Goal: Communication & Community: Share content

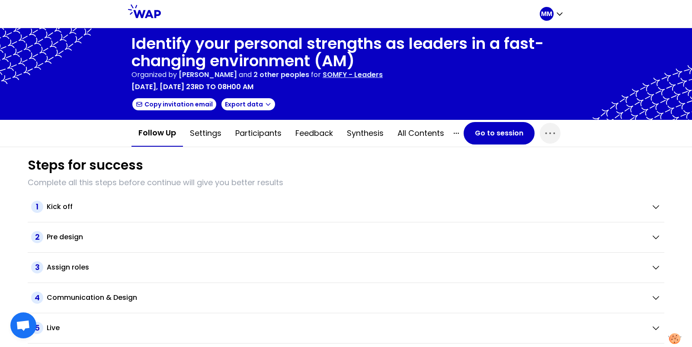
click at [220, 55] on h1 "Identify your personal strengths as leaders in a fast-changing environment (AM)" at bounding box center [346, 52] width 429 height 35
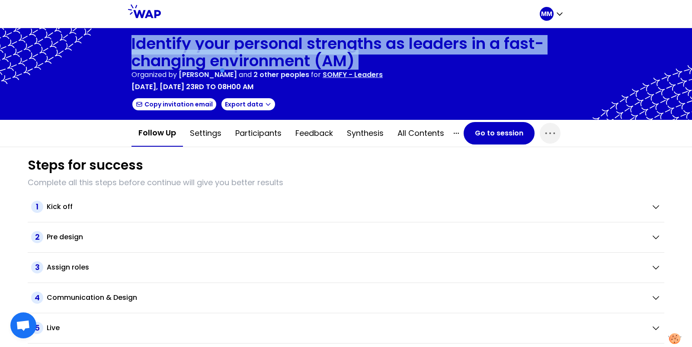
copy h1 "Identify your personal strengths as leaders in a fast-changing environment (AM)"
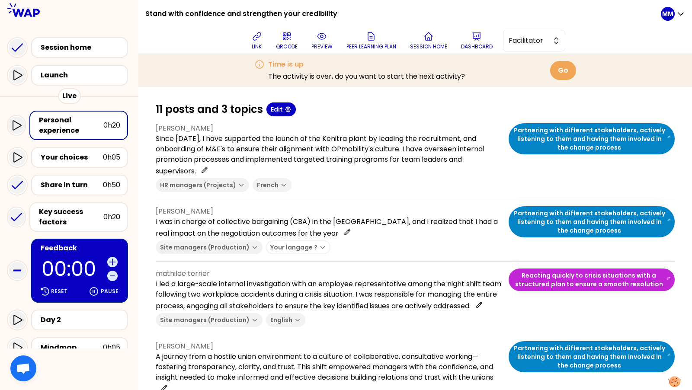
click at [207, 14] on h1 "Stand with confidence and strengthen your credibility" at bounding box center [241, 14] width 192 height 28
copy div "Stand with confidence and strengthen your credibility"
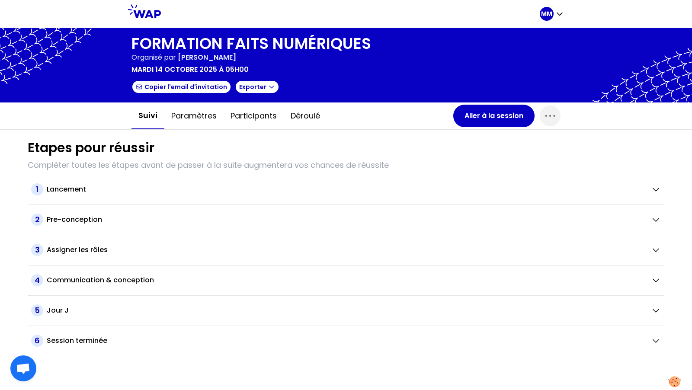
click at [222, 52] on span "VALENTIN DULONDEL" at bounding box center [207, 57] width 58 height 10
drag, startPoint x: 180, startPoint y: 57, endPoint x: 260, endPoint y: 60, distance: 80.5
click at [260, 60] on div "Organisé par VALENTIN DULONDEL" at bounding box center [252, 57] width 240 height 10
copy span "VALENTIN DULONDEL"
click at [546, 19] on div "MM" at bounding box center [547, 14] width 14 height 14
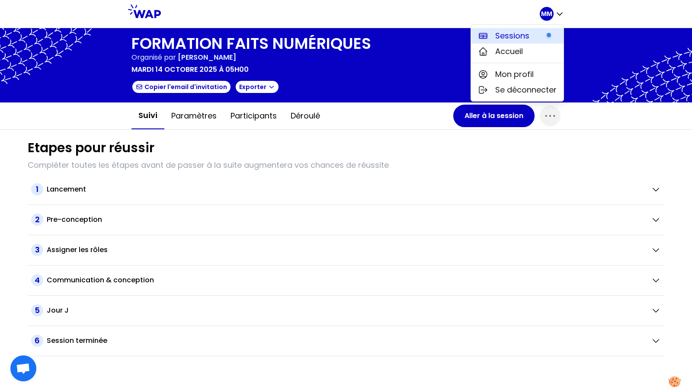
click at [522, 35] on span "Sessions" at bounding box center [512, 36] width 34 height 12
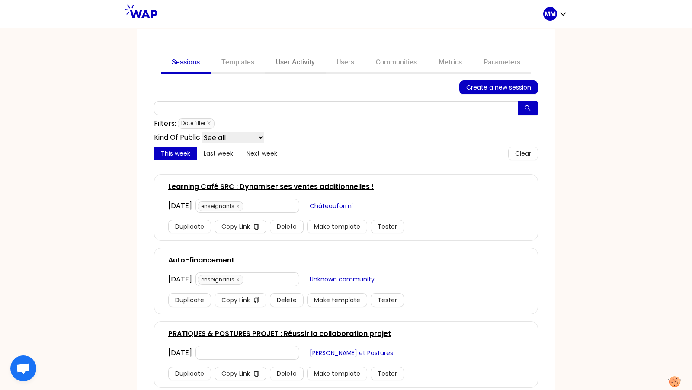
click at [297, 66] on link "User Activity" at bounding box center [295, 63] width 61 height 21
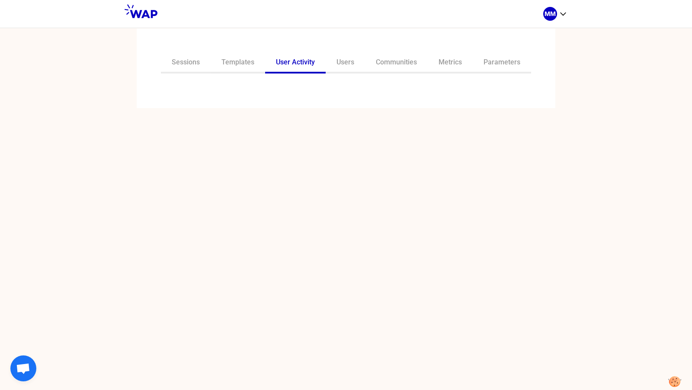
click at [303, 91] on div "Sessions Templates User Activity Users Communities Metrics Parameters" at bounding box center [346, 69] width 419 height 80
click at [290, 93] on input "text" at bounding box center [341, 92] width 363 height 12
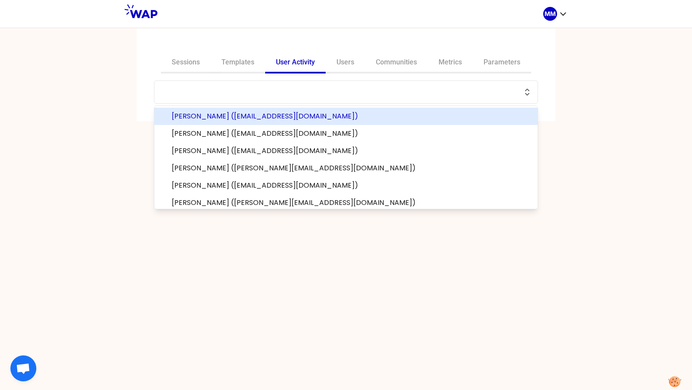
paste input "VALENTIN DULONDEL"
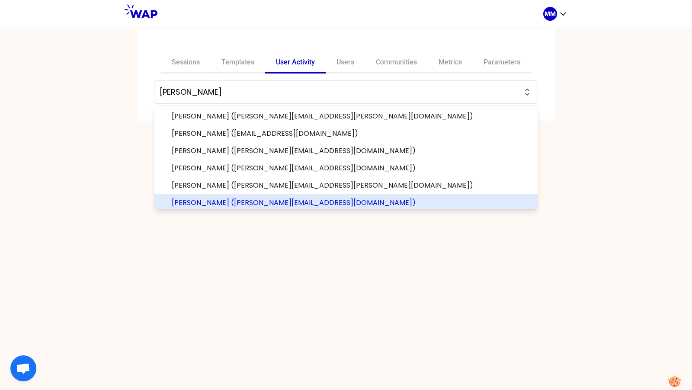
click at [341, 202] on span "VALENTIN DULONDEL (valentin.dulondel@outlook.fr)" at bounding box center [351, 203] width 359 height 10
type input "VALENTIN DULONDEL (valentin.dulondel@outlook.fr)"
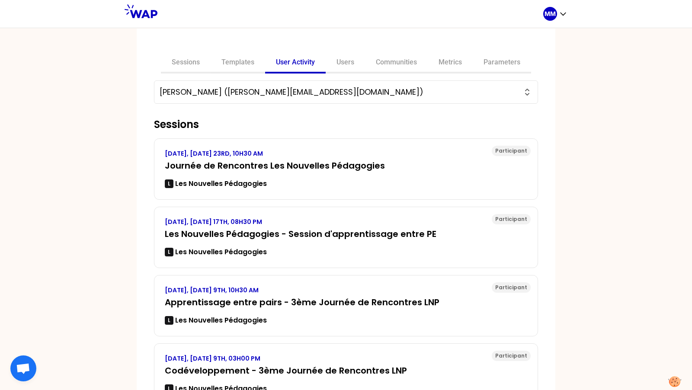
drag, startPoint x: 237, startPoint y: 91, endPoint x: 348, endPoint y: 90, distance: 111.6
click at [348, 90] on input "VALENTIN DULONDEL (valentin.dulondel@outlook.fr)" at bounding box center [341, 92] width 363 height 12
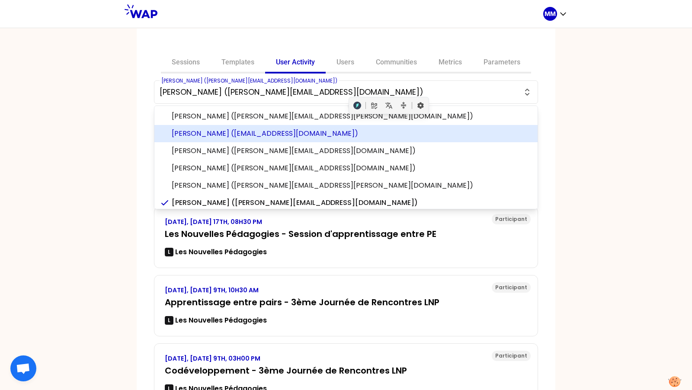
scroll to position [2, 0]
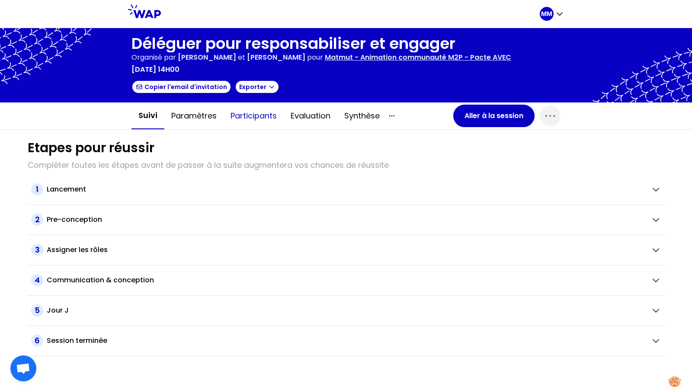
click at [253, 116] on button "Participants" at bounding box center [254, 116] width 60 height 26
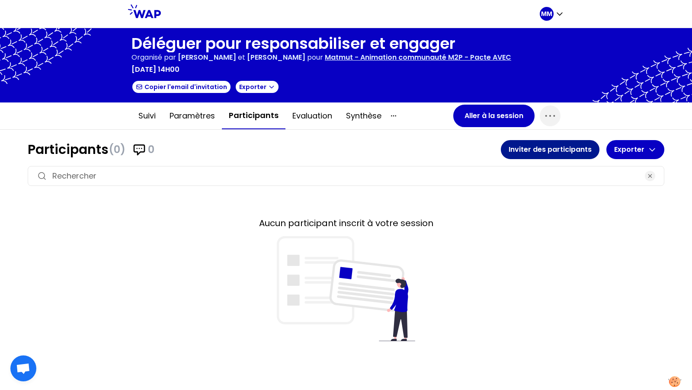
click at [525, 148] on button "Inviter des participants" at bounding box center [550, 149] width 99 height 19
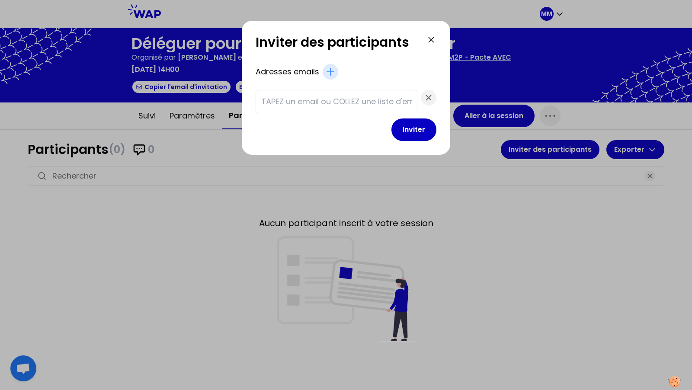
click at [307, 100] on input "text" at bounding box center [336, 102] width 151 height 12
paste input "brossard-pawlak.h@matmut.fr francois.elise@matmut.fr gaulon.laure@matmut.fr car…"
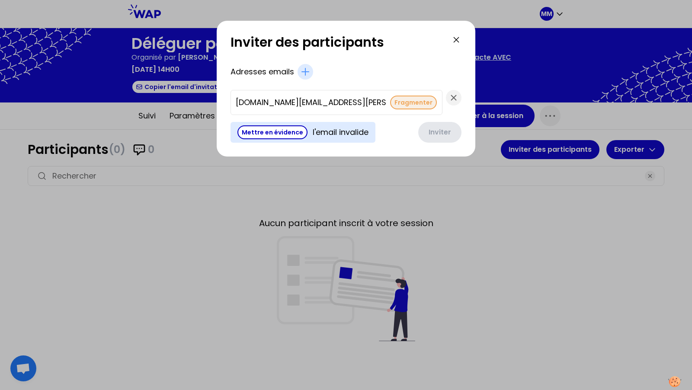
click at [390, 103] on button "Fragmenter" at bounding box center [413, 103] width 47 height 14
type input "bernier.karene@matmut.fr"
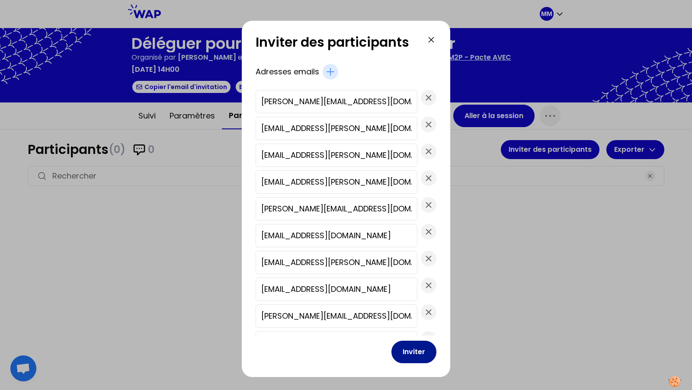
click at [401, 347] on button "Inviter" at bounding box center [414, 352] width 45 height 22
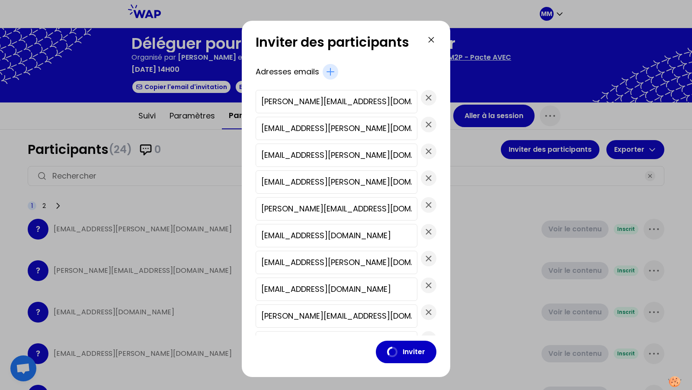
click at [505, 119] on div at bounding box center [346, 195] width 692 height 390
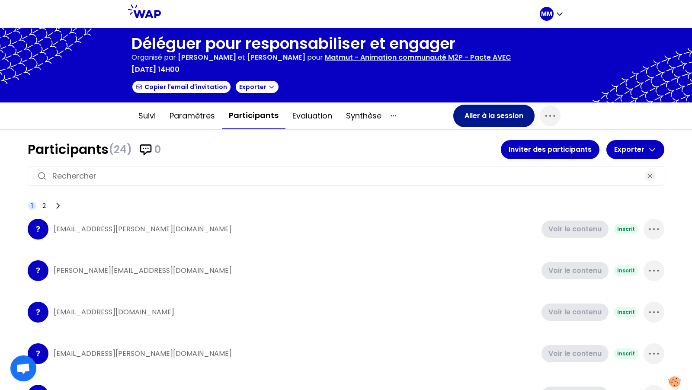
click at [493, 117] on button "Aller à la session" at bounding box center [493, 116] width 81 height 22
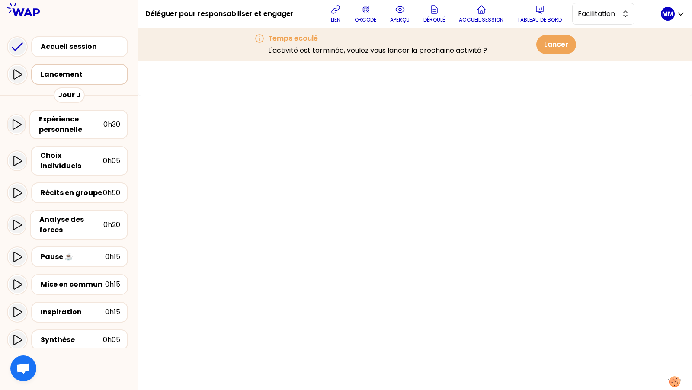
click at [73, 82] on div "Lancement" at bounding box center [79, 74] width 97 height 21
click at [84, 80] on div "Lancement" at bounding box center [81, 74] width 85 height 12
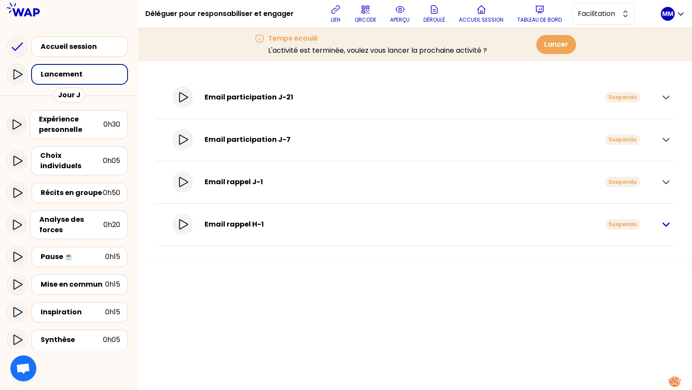
click at [665, 223] on icon "button" at bounding box center [666, 224] width 10 height 10
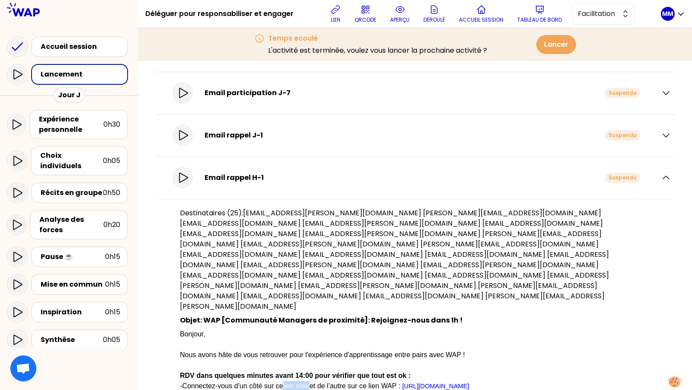
scroll to position [39, 0]
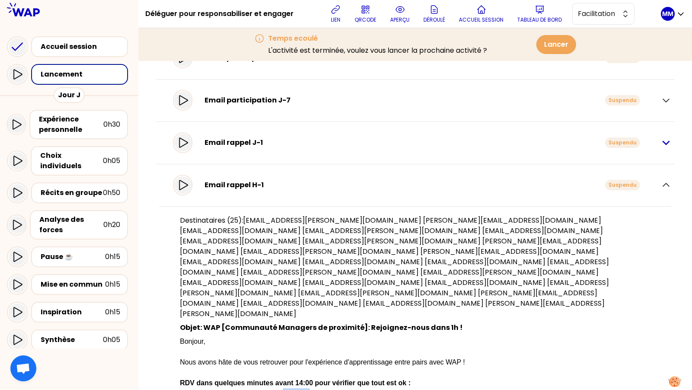
click at [663, 140] on icon "button" at bounding box center [666, 143] width 10 height 10
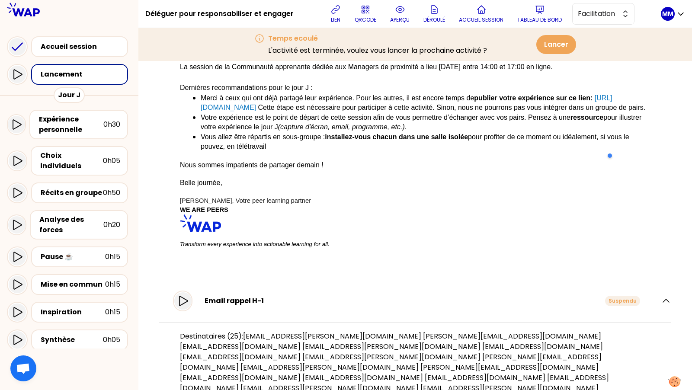
scroll to position [299, 0]
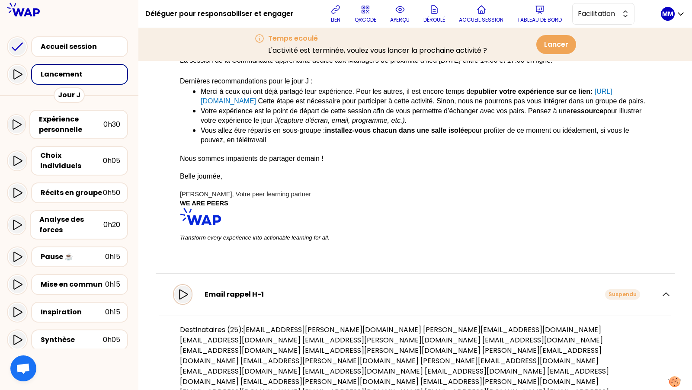
click at [188, 289] on icon at bounding box center [183, 294] width 10 height 10
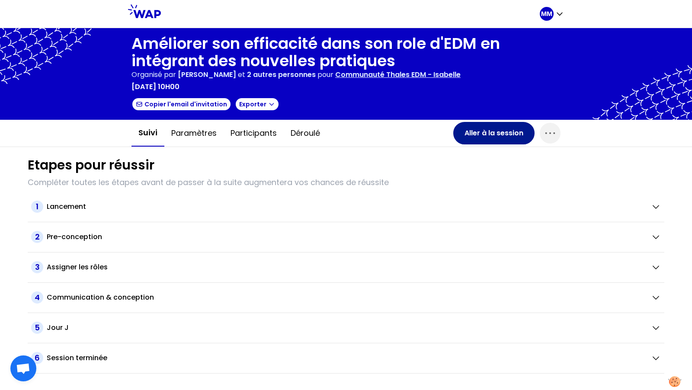
click at [482, 137] on button "Aller à la session" at bounding box center [493, 133] width 81 height 22
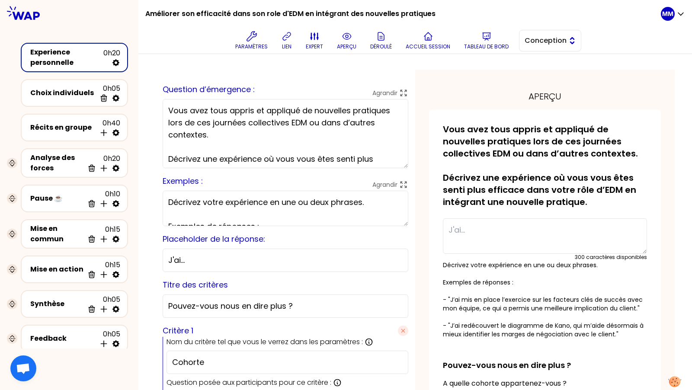
click at [558, 42] on span "Conception" at bounding box center [544, 40] width 39 height 10
click at [552, 75] on span "Facilitation" at bounding box center [555, 76] width 37 height 10
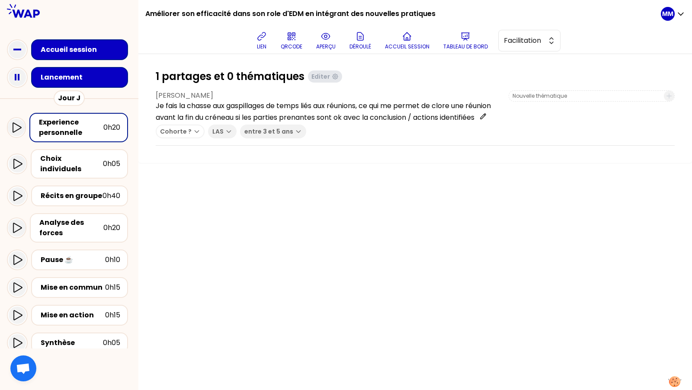
click at [91, 78] on div "Lancement" at bounding box center [82, 77] width 83 height 10
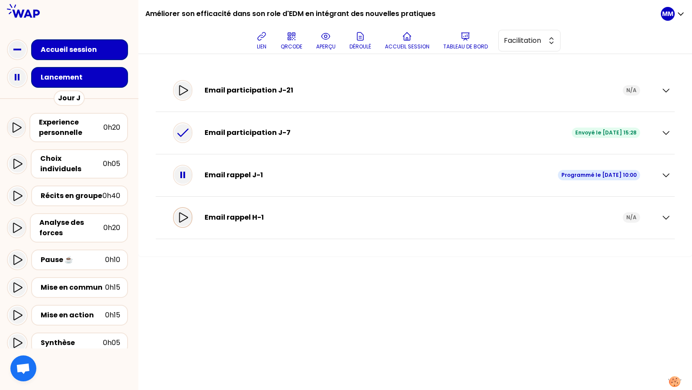
click at [188, 214] on icon at bounding box center [183, 217] width 9 height 10
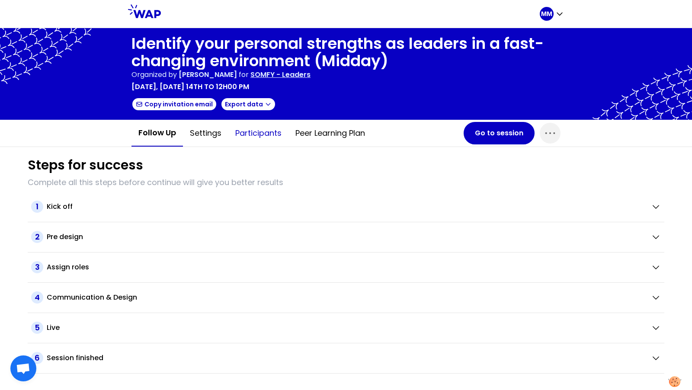
click at [265, 132] on button "Participants" at bounding box center [258, 133] width 60 height 26
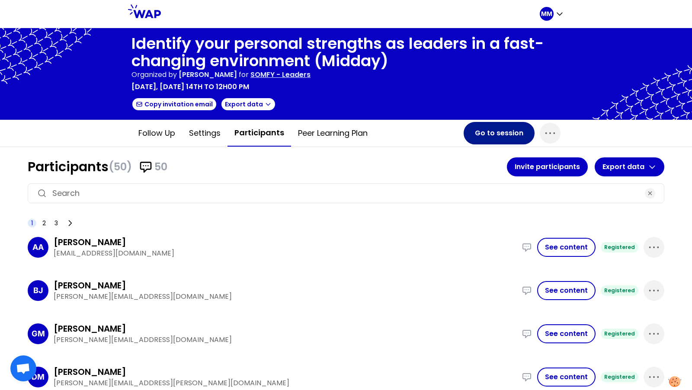
click at [501, 134] on button "Go to session" at bounding box center [499, 133] width 71 height 22
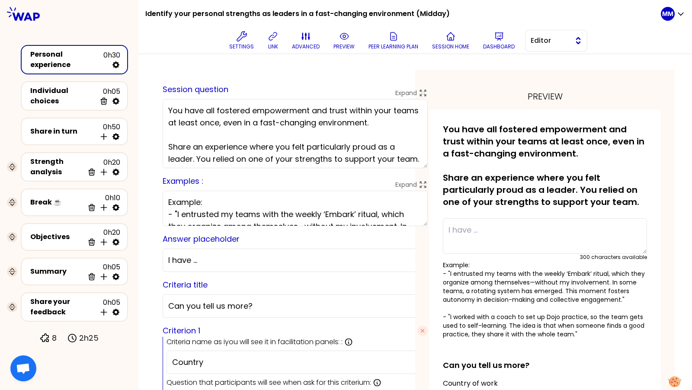
click at [543, 42] on span "Editor" at bounding box center [550, 40] width 39 height 10
click at [546, 69] on li "Facilitator" at bounding box center [556, 76] width 61 height 14
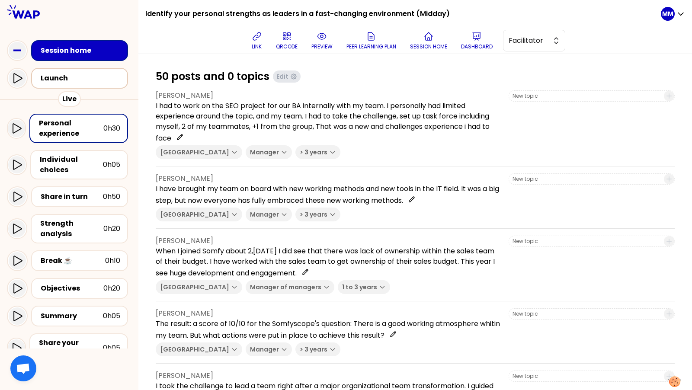
click at [82, 77] on div "Launch" at bounding box center [82, 78] width 83 height 10
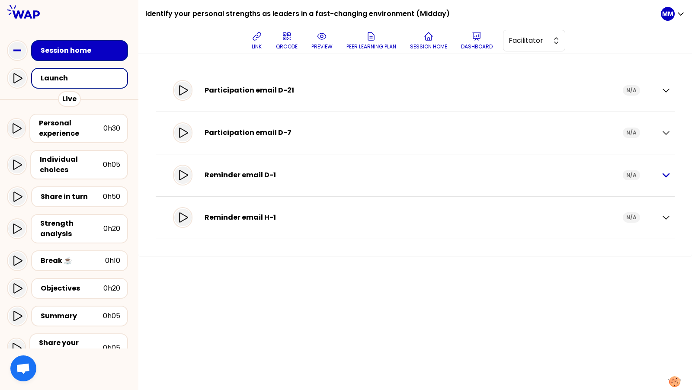
click at [668, 175] on icon "button" at bounding box center [666, 175] width 10 height 10
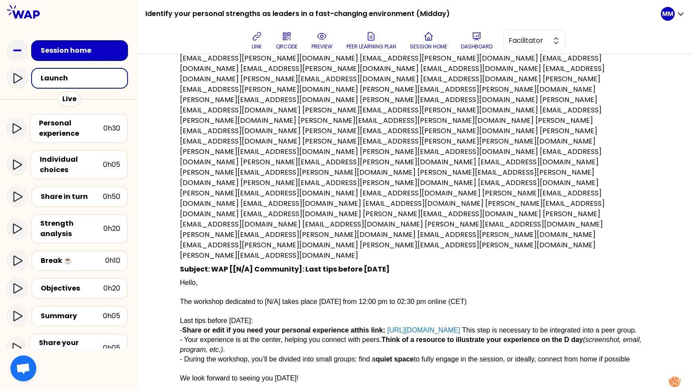
scroll to position [184, 0]
click at [475, 47] on p "Dashboard" at bounding box center [477, 46] width 32 height 7
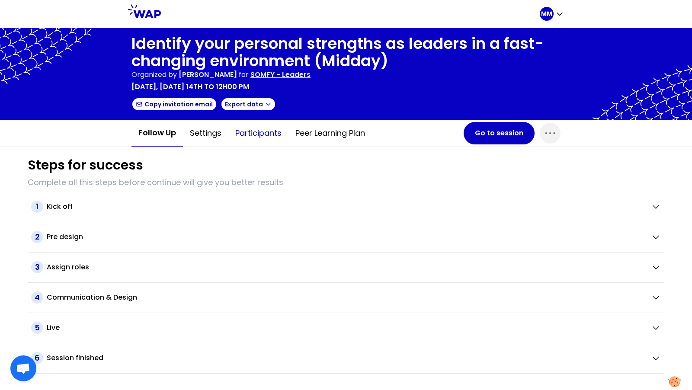
click at [258, 133] on button "Participants" at bounding box center [258, 133] width 60 height 26
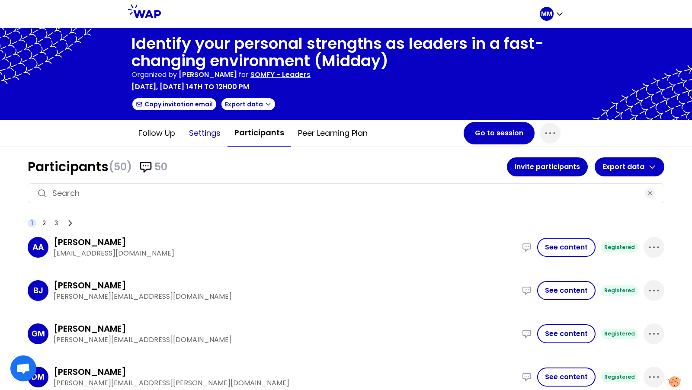
click at [208, 136] on button "Settings" at bounding box center [204, 133] width 45 height 26
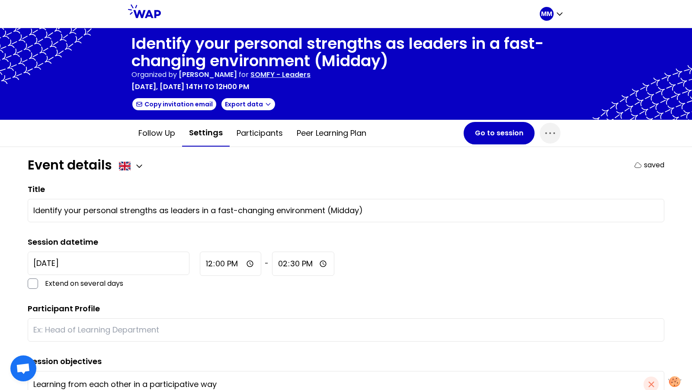
click at [145, 326] on input "text" at bounding box center [346, 330] width 626 height 12
type input "Leaders"
click at [492, 134] on button "Go to session" at bounding box center [499, 133] width 71 height 22
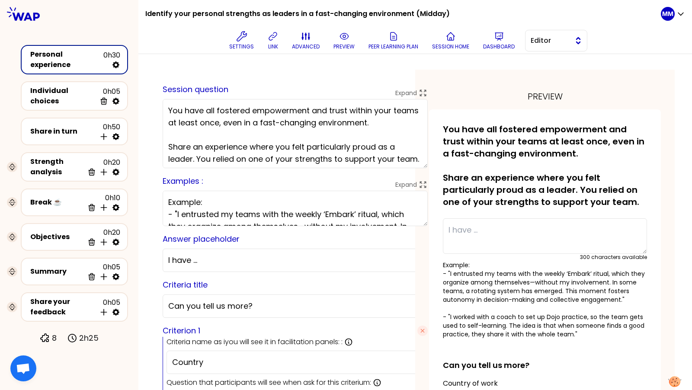
click at [559, 44] on span "Editor" at bounding box center [550, 40] width 39 height 10
click at [555, 75] on span "Facilitator" at bounding box center [561, 76] width 37 height 10
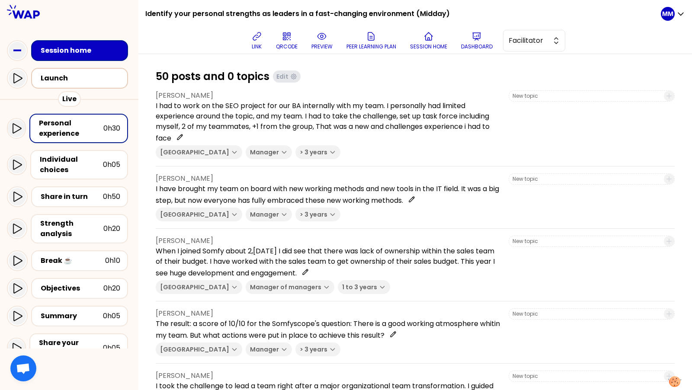
click at [75, 78] on div "Launch" at bounding box center [82, 78] width 83 height 10
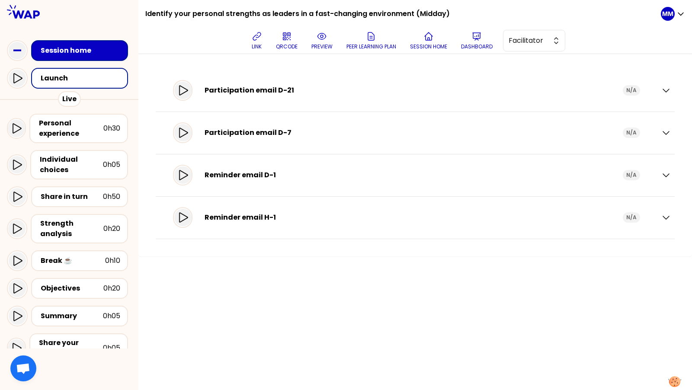
click at [661, 171] on div "Reminder email D-1 N/A" at bounding box center [415, 175] width 512 height 25
click at [665, 176] on icon "button" at bounding box center [666, 175] width 10 height 10
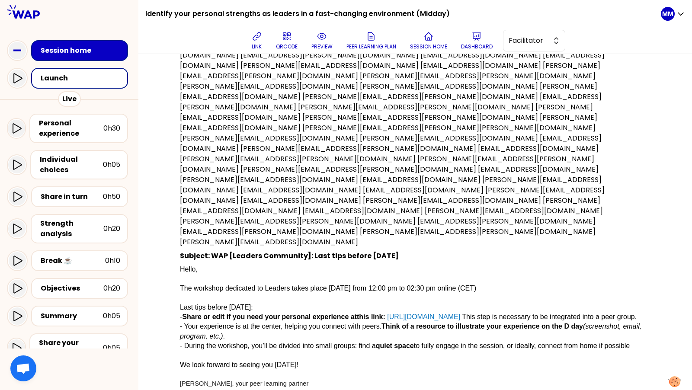
scroll to position [205, 0]
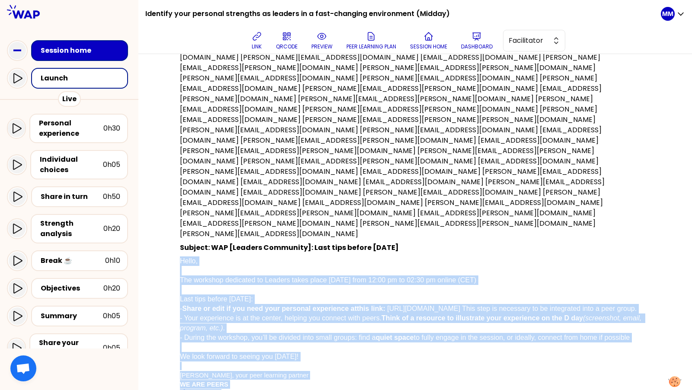
drag, startPoint x: 202, startPoint y: 157, endPoint x: 365, endPoint y: 326, distance: 234.7
click at [365, 326] on div "Recipients (51): abdo.aoun@somfy.com boris.juste@somfy.com glenn.midtsundstad@s…" at bounding box center [415, 214] width 512 height 447
copy p "Hello, The workshop dedicated to Leaders takes place tomorrow from 12:00 pm to …"
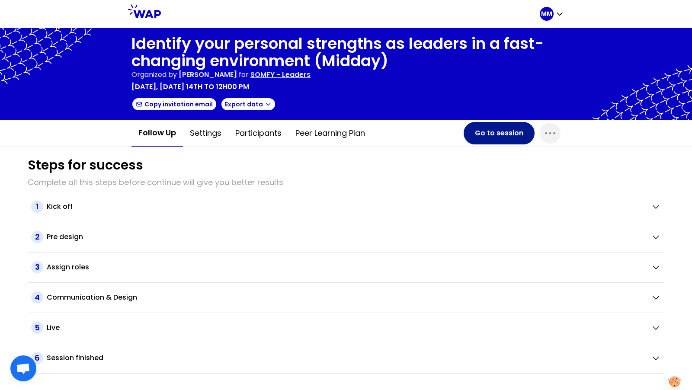
click at [498, 130] on button "Go to session" at bounding box center [499, 133] width 71 height 22
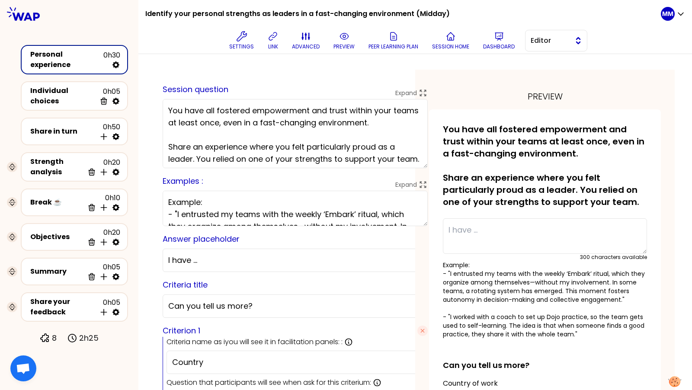
click at [534, 40] on span "Editor" at bounding box center [550, 40] width 39 height 10
click at [545, 73] on span "Facilitator" at bounding box center [561, 76] width 37 height 10
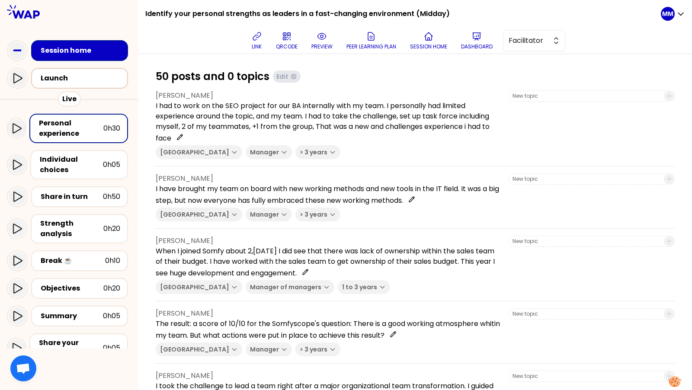
click at [96, 80] on div "Launch" at bounding box center [82, 78] width 83 height 10
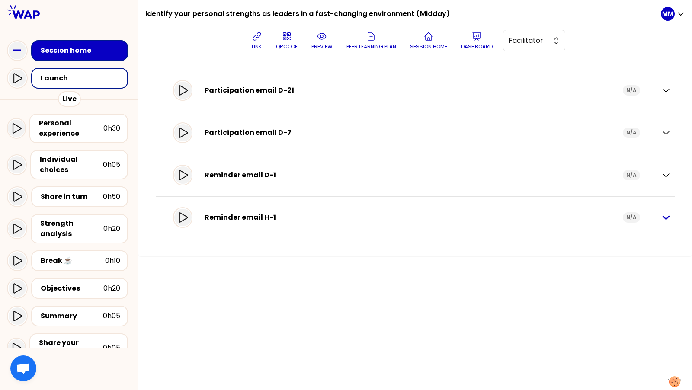
click at [668, 217] on icon "button" at bounding box center [666, 217] width 10 height 10
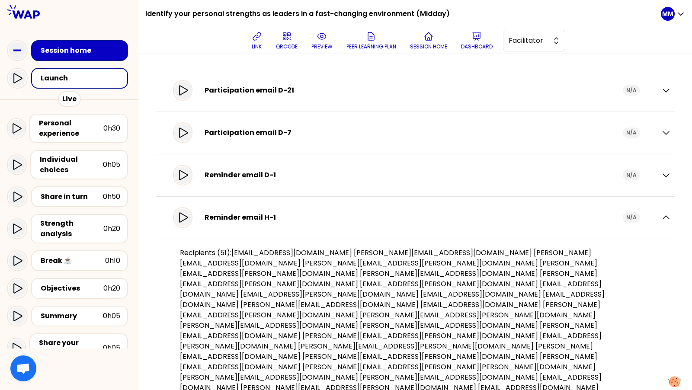
scroll to position [189, 0]
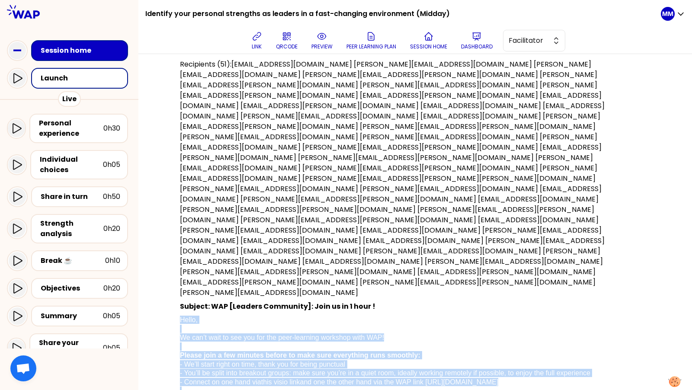
drag, startPoint x: 183, startPoint y: 213, endPoint x: 473, endPoint y: 347, distance: 319.6
click at [473, 347] on div "Recipients (51): [EMAIL_ADDRESS][DOMAIN_NAME] [DOMAIN_NAME][EMAIL_ADDRESS][DOMA…" at bounding box center [415, 256] width 512 height 413
copy p "Hello, We can’t wait to see you for the peer-learning workshop with WAP! Please…"
